Goal: Navigation & Orientation: Find specific page/section

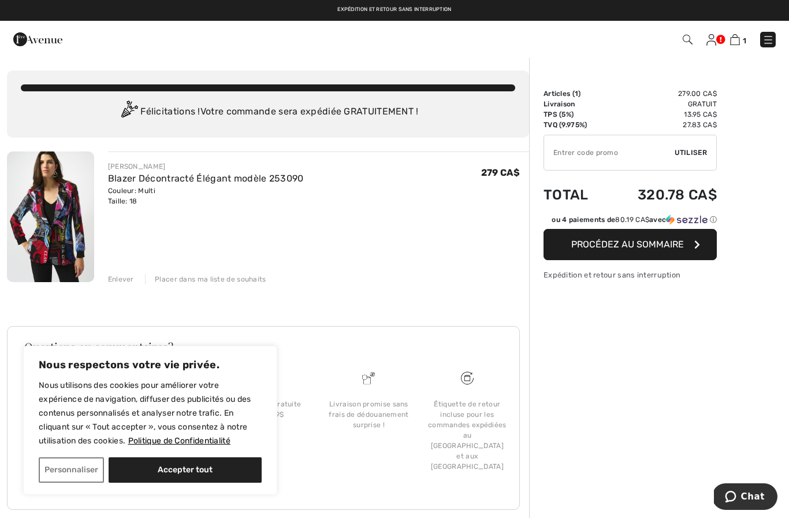
click at [715, 34] on img at bounding box center [711, 40] width 10 height 12
click at [715, 39] on img at bounding box center [711, 40] width 10 height 12
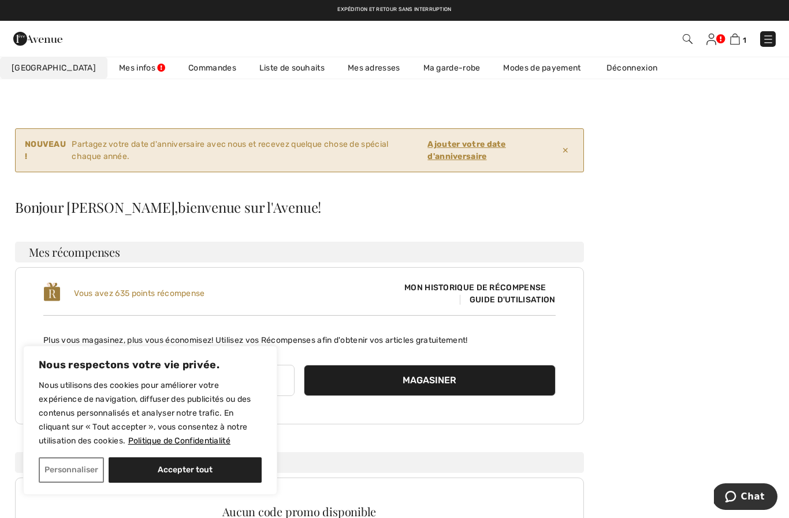
click at [220, 467] on button "Accepter tout" at bounding box center [185, 469] width 153 height 25
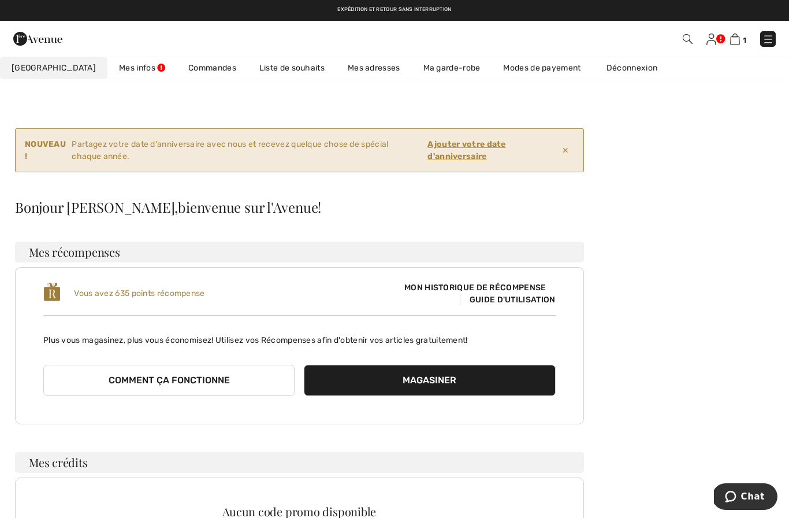
checkbox input "true"
click at [107, 71] on link "Mes infos" at bounding box center [141, 67] width 69 height 21
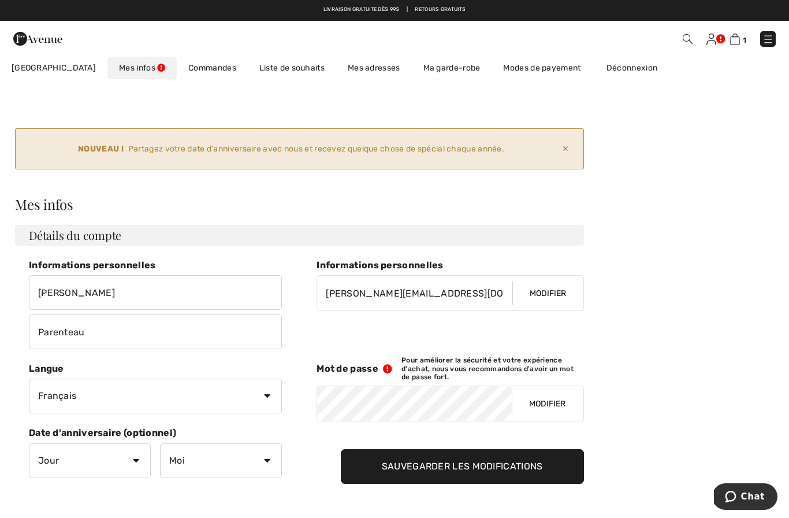
click at [43, 71] on span "Mon Avenue" at bounding box center [54, 68] width 84 height 12
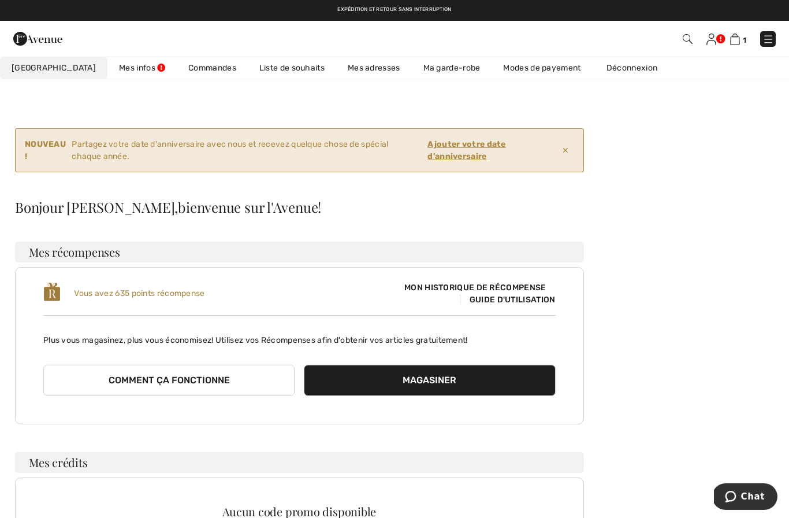
click at [36, 69] on span "Mon Avenue" at bounding box center [54, 68] width 84 height 12
click at [36, 42] on img at bounding box center [37, 38] width 49 height 23
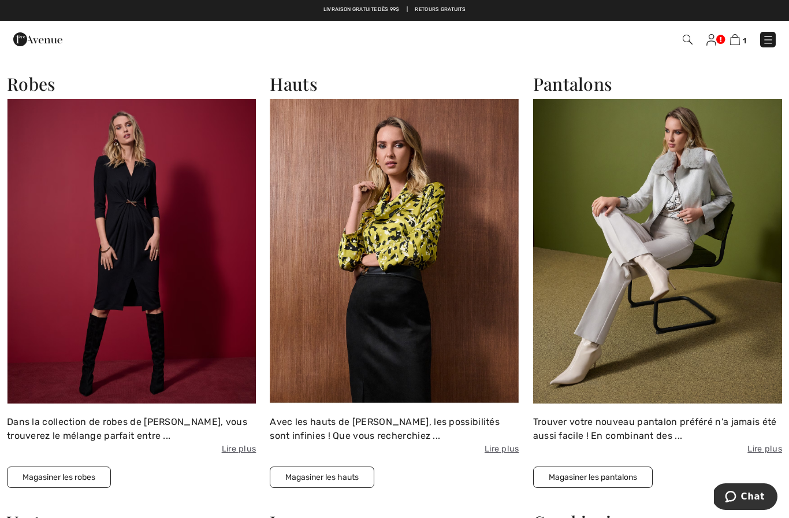
scroll to position [1812, 0]
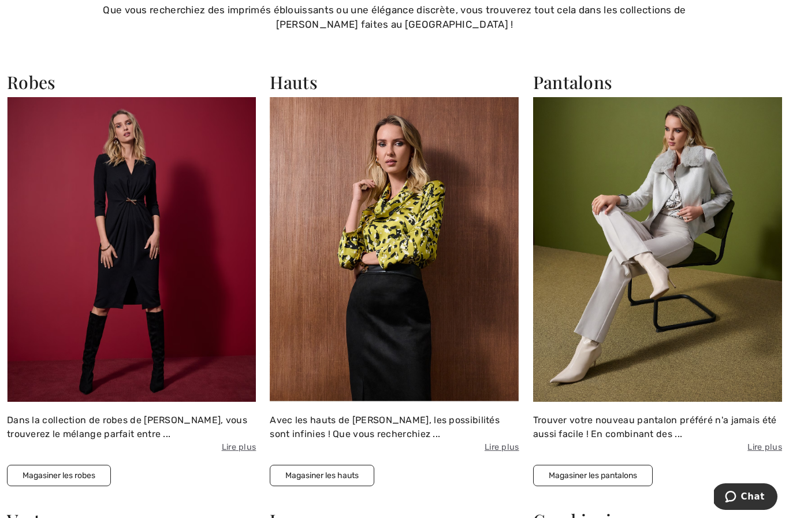
click at [464, 354] on img at bounding box center [394, 249] width 249 height 304
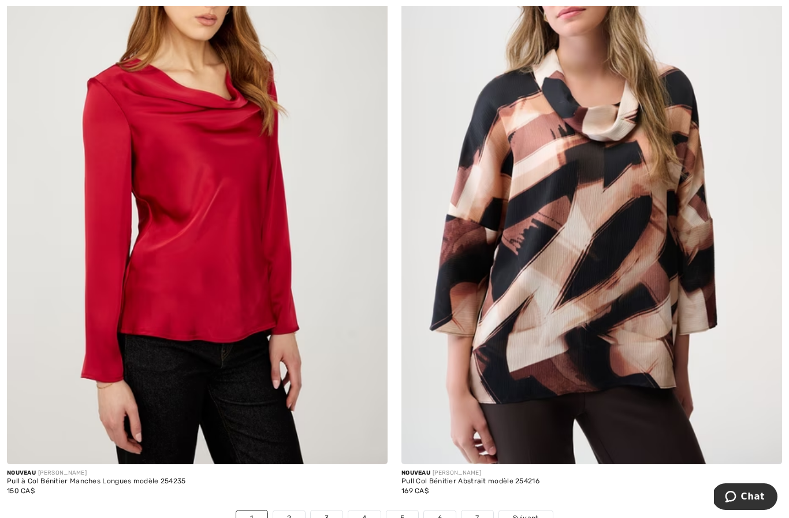
scroll to position [11002, 0]
